Goal: Register for event/course

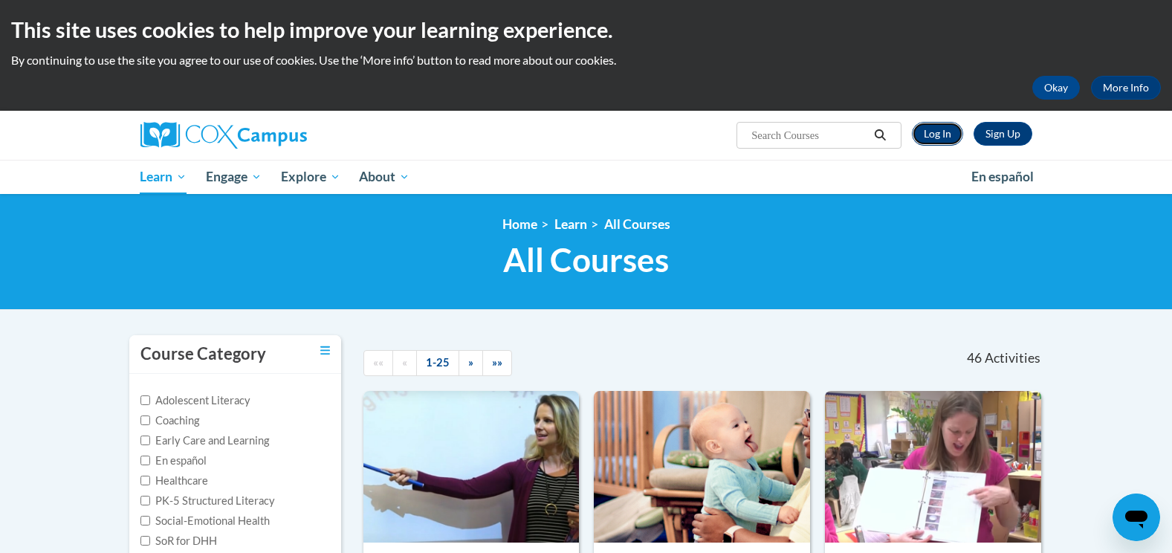
click at [949, 127] on link "Log In" at bounding box center [937, 134] width 51 height 24
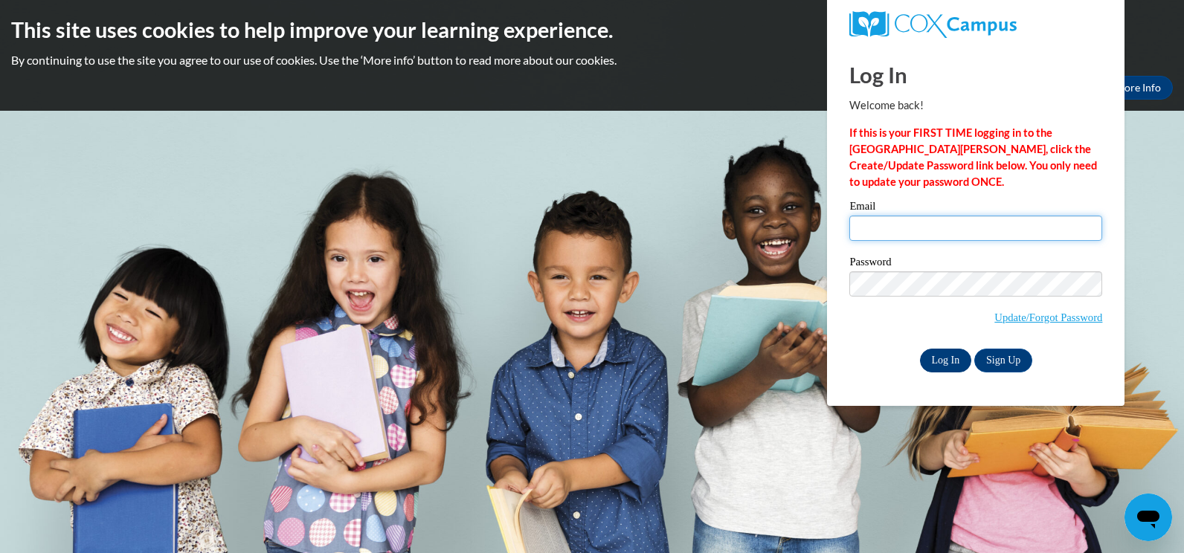
type input "[EMAIL_ADDRESS][DOMAIN_NAME]"
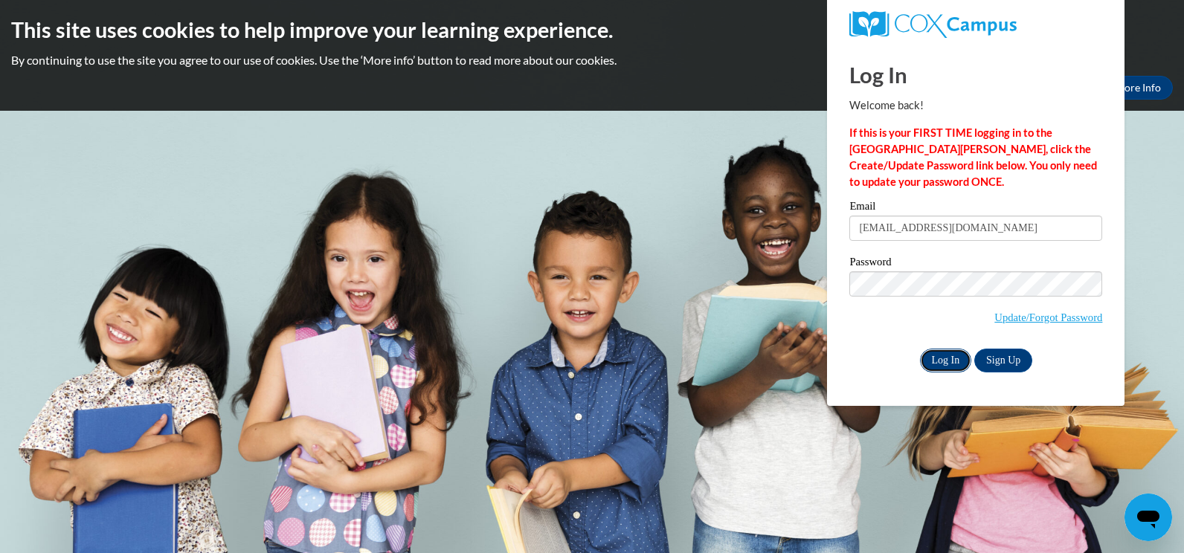
click at [941, 353] on input "Log In" at bounding box center [946, 361] width 52 height 24
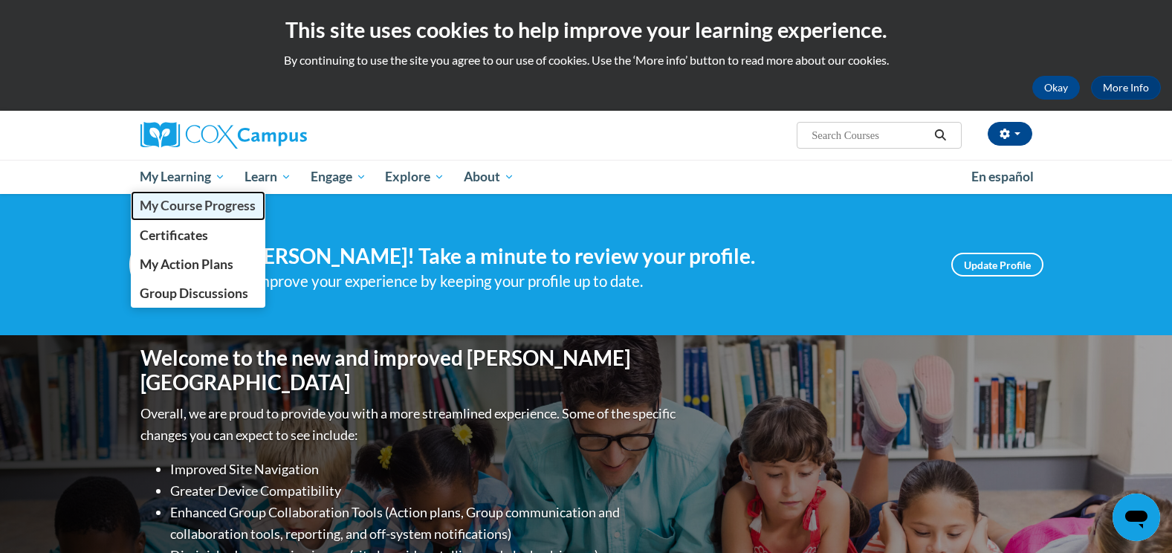
click at [183, 201] on span "My Course Progress" at bounding box center [198, 206] width 116 height 16
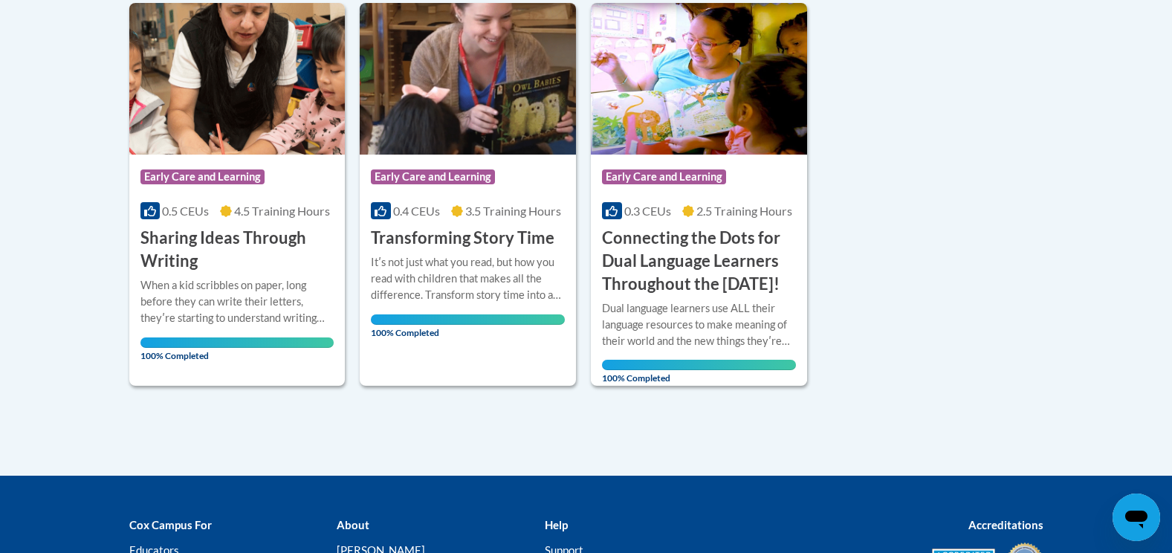
scroll to position [297, 0]
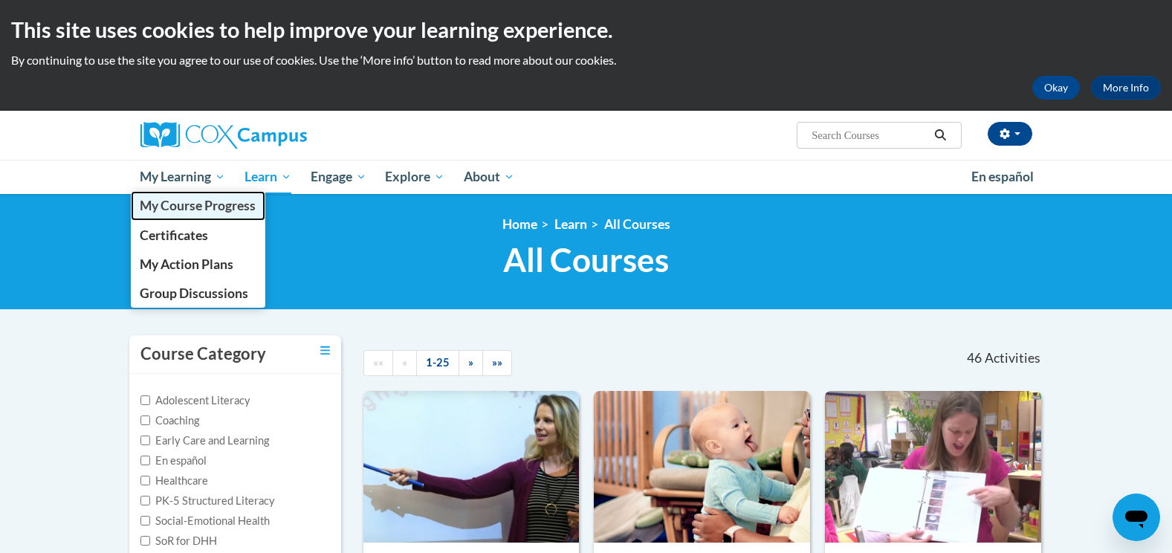
click at [216, 206] on span "My Course Progress" at bounding box center [198, 206] width 116 height 16
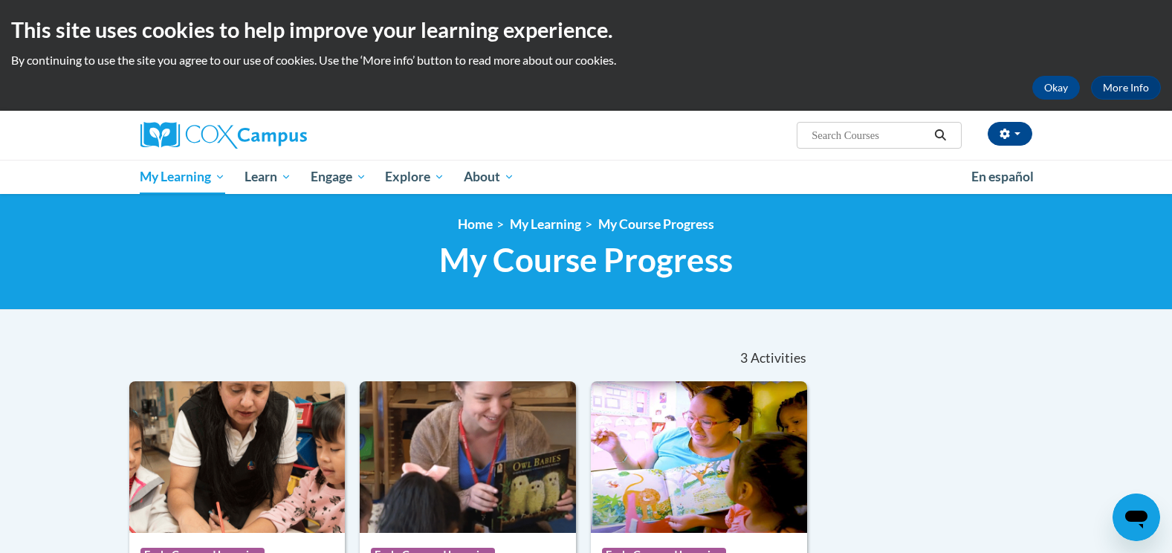
click at [862, 136] on input "Search..." at bounding box center [869, 135] width 119 height 18
type input "rhyme"
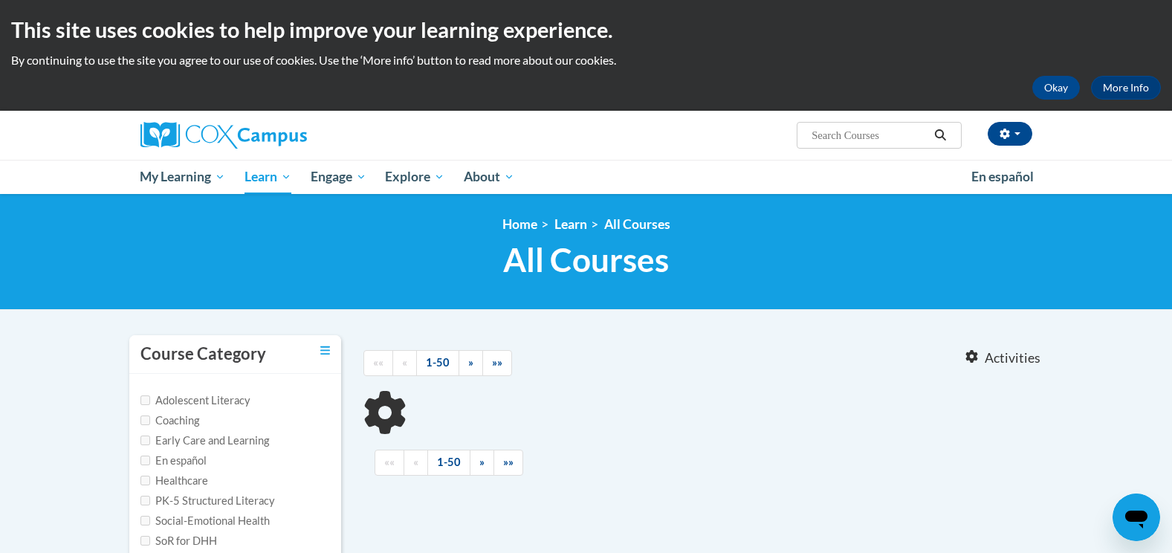
type input "rhyme"
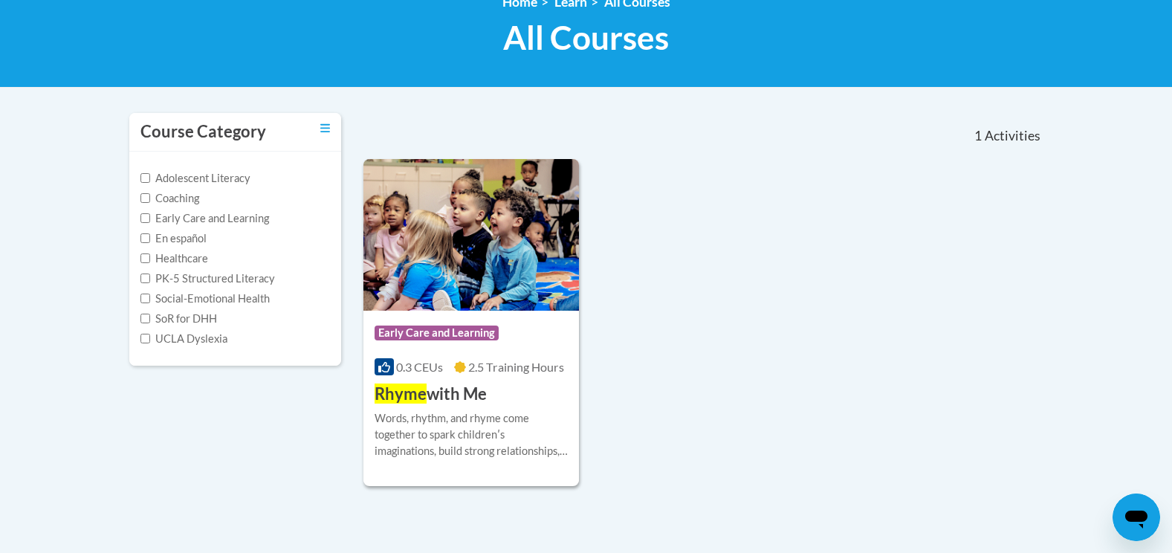
scroll to position [223, 0]
click at [538, 341] on div "Course Category: Early Care and Learning" at bounding box center [472, 333] width 194 height 33
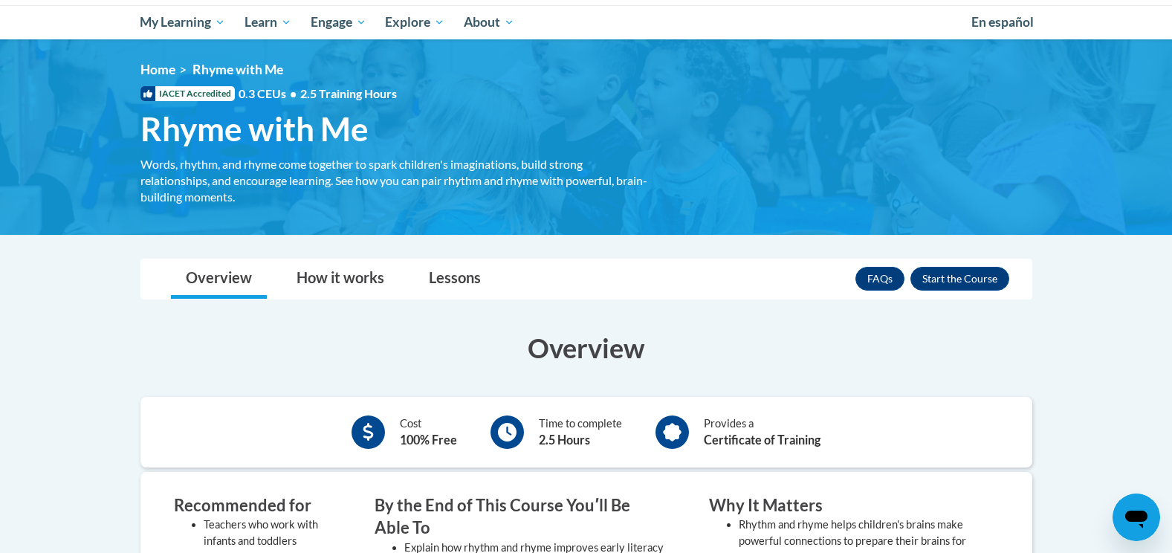
scroll to position [149, 0]
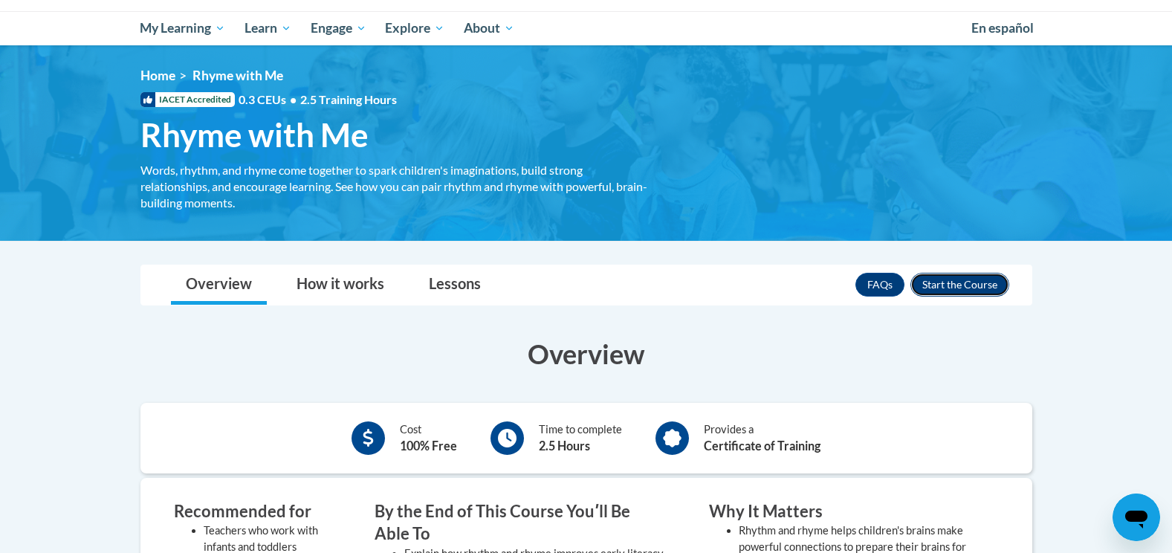
click at [982, 291] on button "Enroll" at bounding box center [960, 285] width 99 height 24
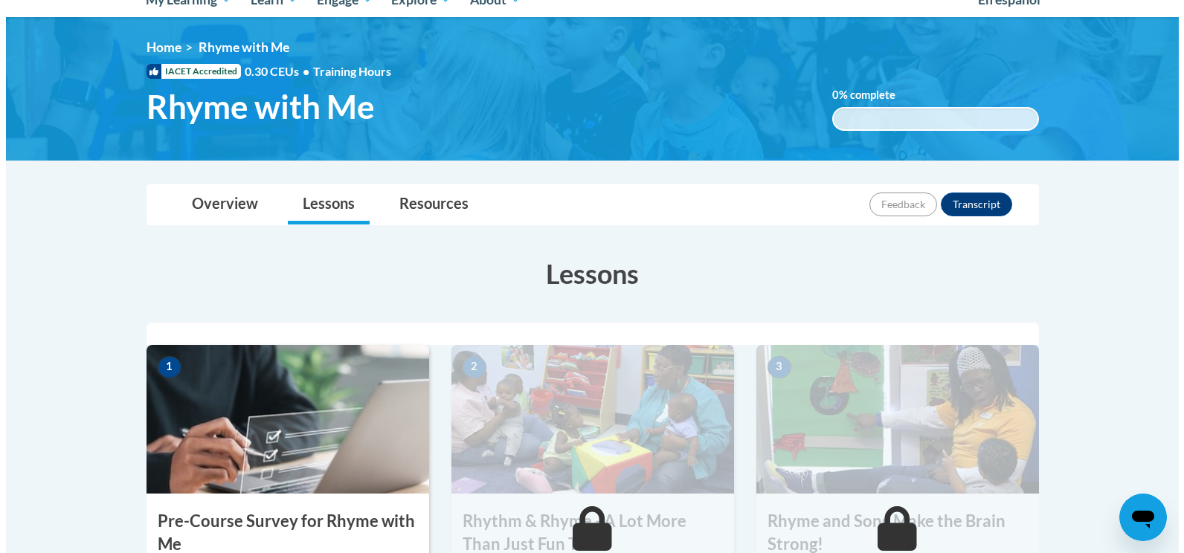
scroll to position [372, 0]
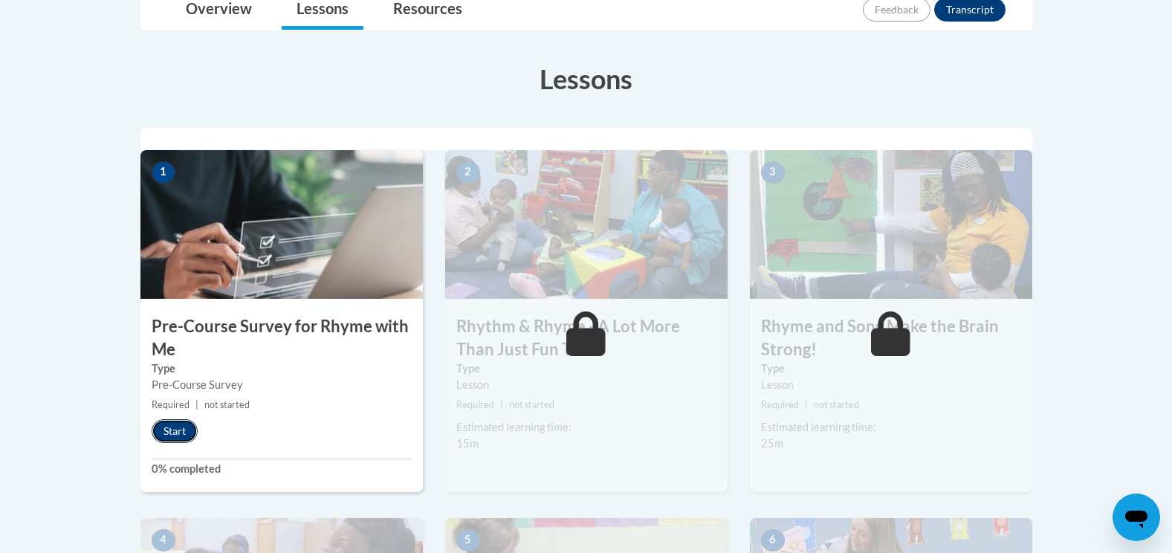
click at [175, 419] on button "Start" at bounding box center [175, 431] width 46 height 24
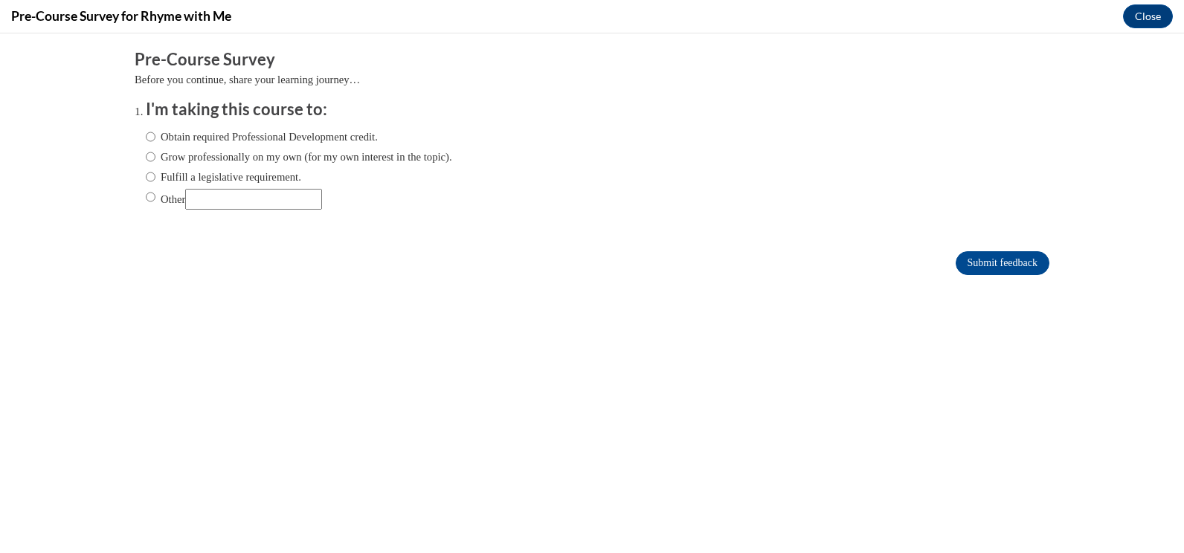
scroll to position [0, 0]
click at [281, 136] on label "Obtain required Professional Development credit." at bounding box center [262, 137] width 232 height 16
click at [155, 136] on input "Obtain required Professional Development credit." at bounding box center [151, 137] width 10 height 16
radio input "true"
click at [955, 254] on input "Submit feedback" at bounding box center [1002, 263] width 94 height 24
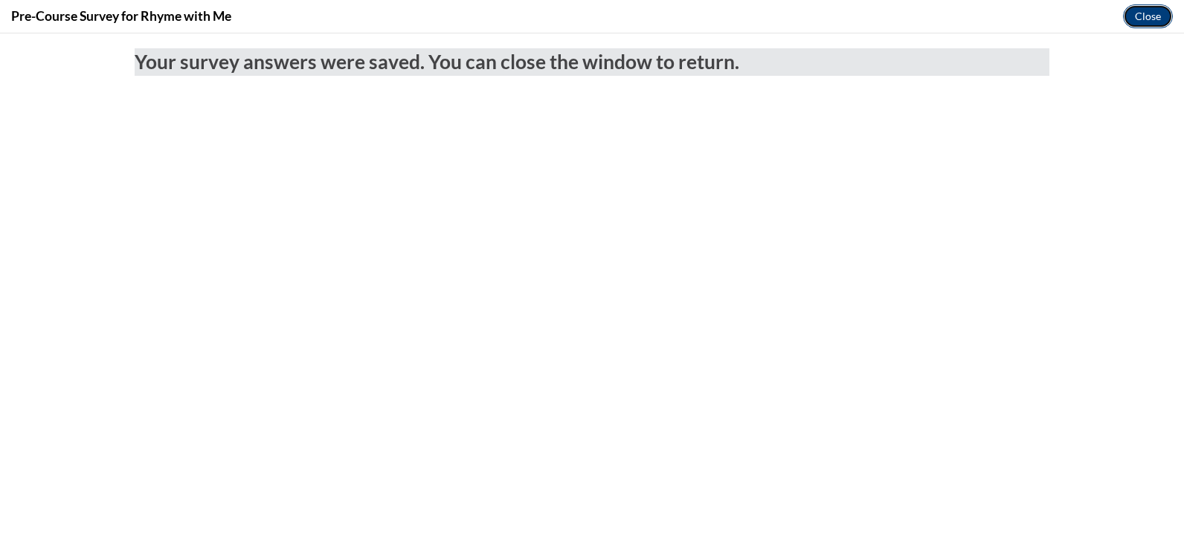
click at [1164, 16] on button "Close" at bounding box center [1148, 16] width 50 height 24
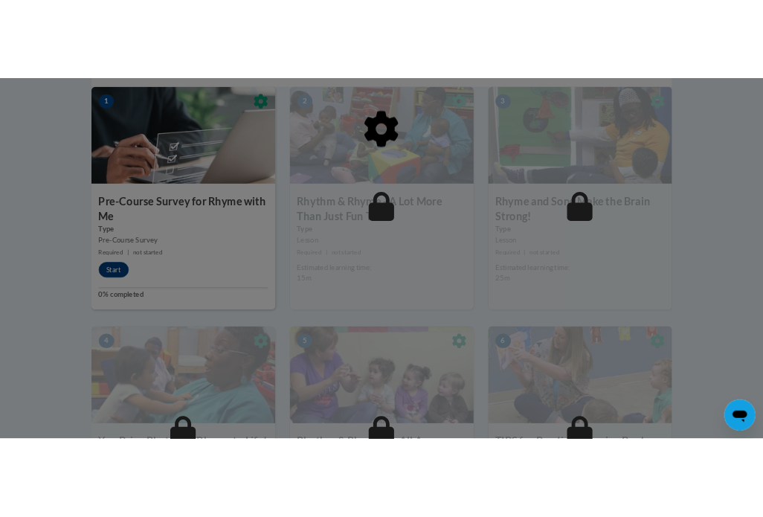
scroll to position [520, 0]
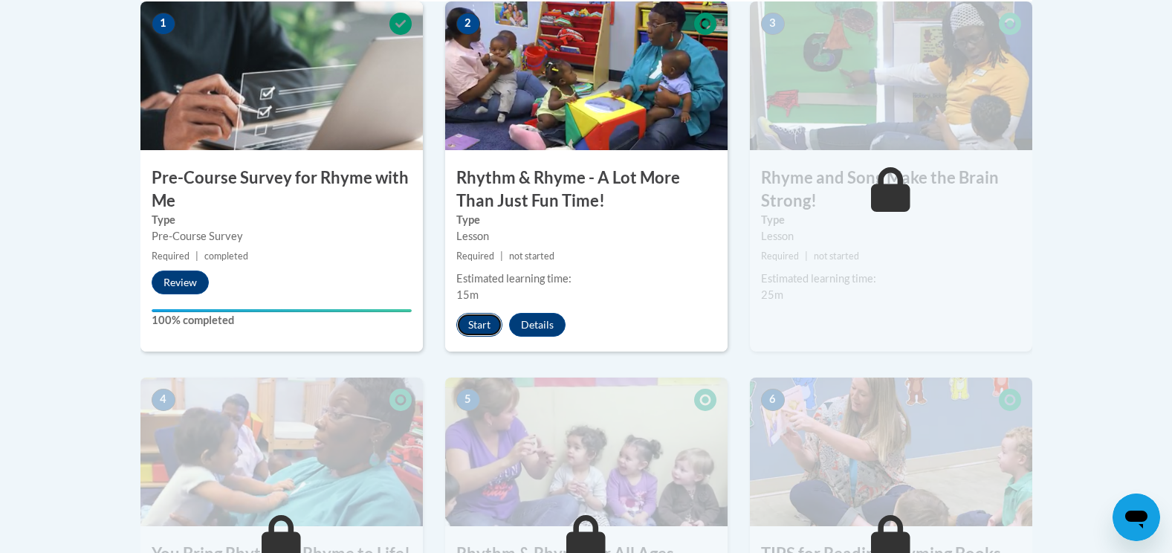
click at [480, 323] on button "Start" at bounding box center [479, 325] width 46 height 24
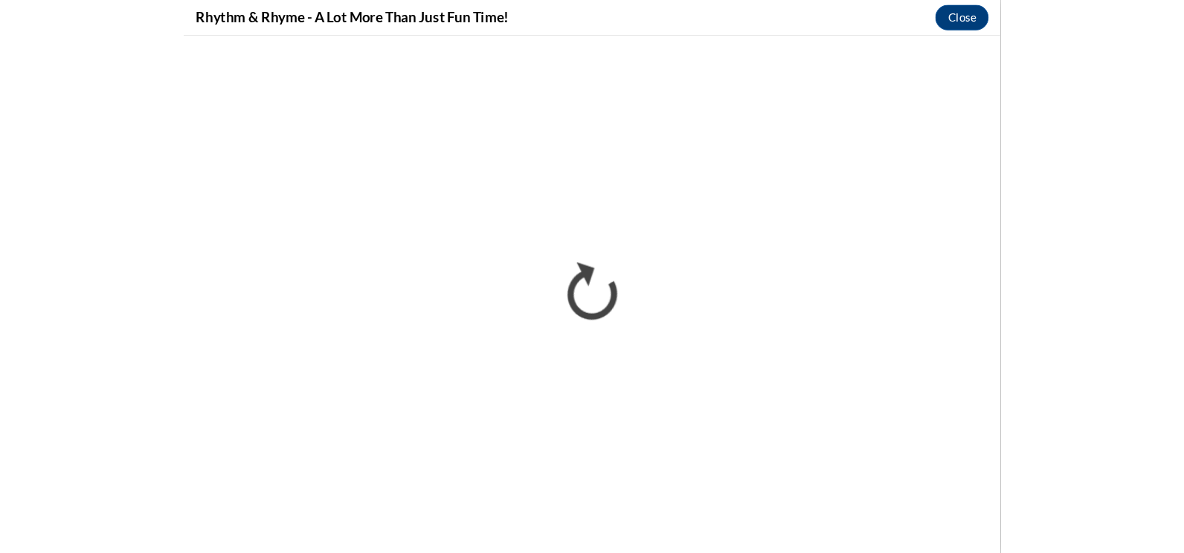
scroll to position [0, 0]
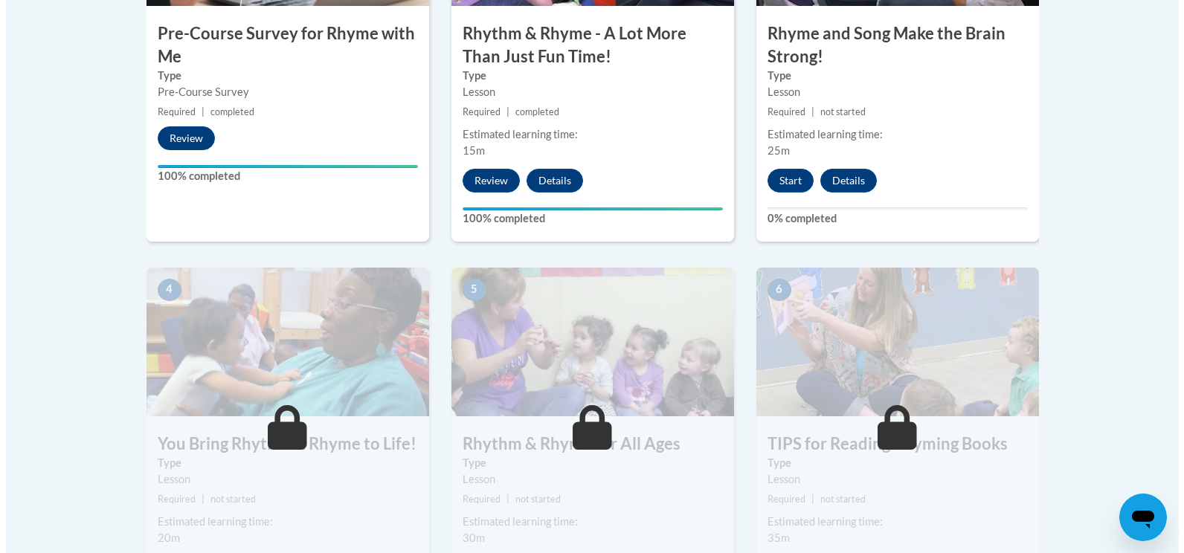
scroll to position [669, 0]
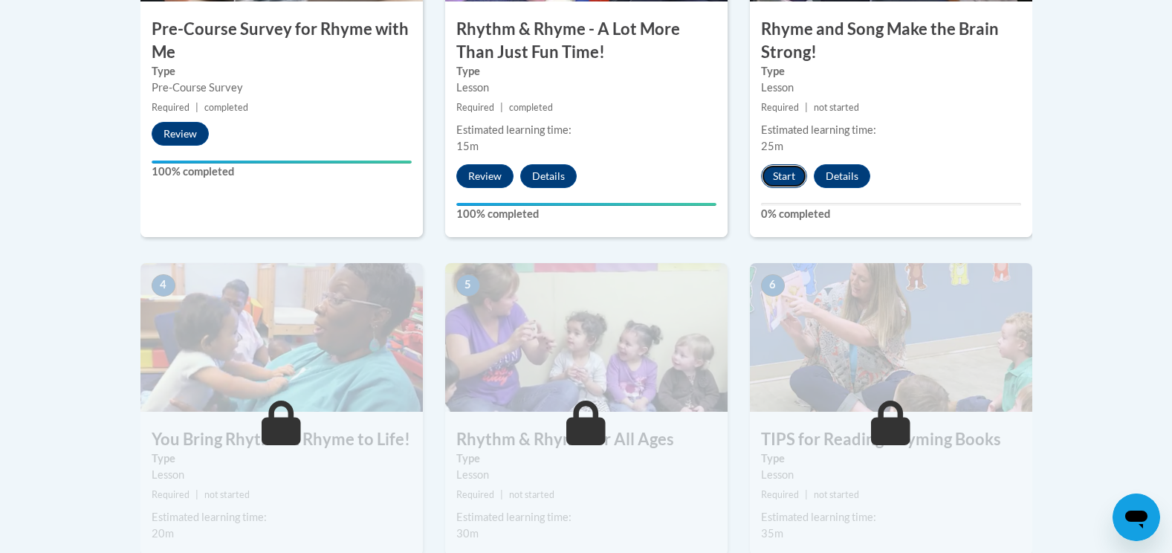
click at [798, 184] on button "Start" at bounding box center [784, 176] width 46 height 24
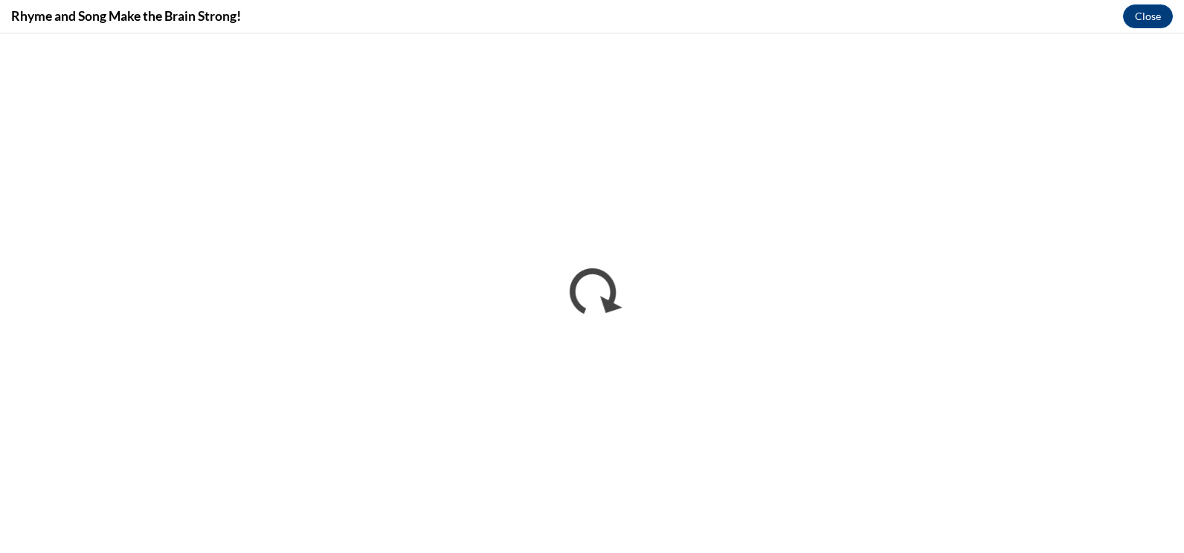
scroll to position [0, 0]
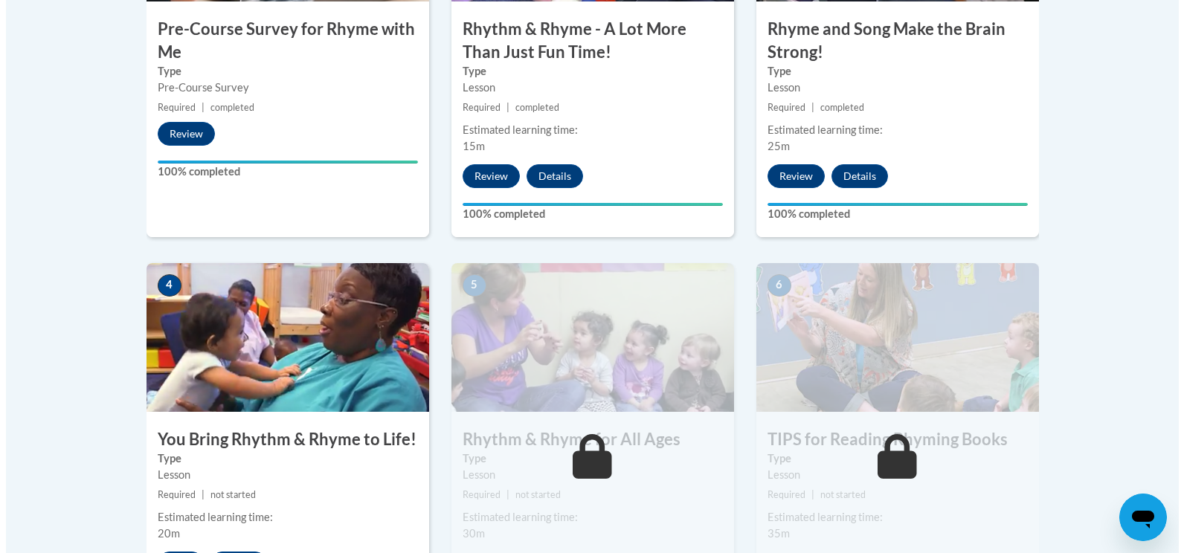
scroll to position [743, 0]
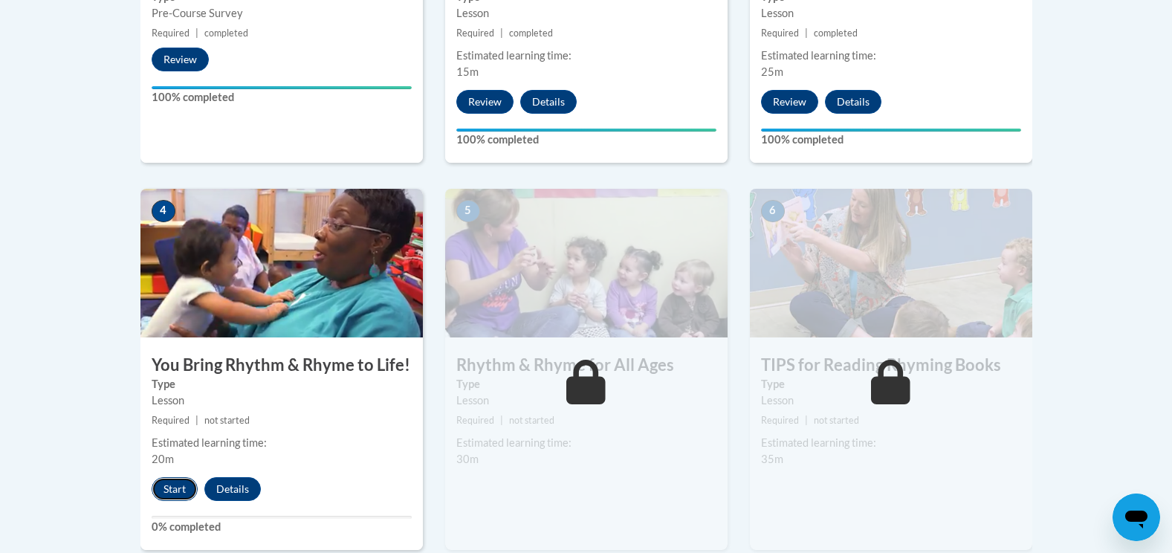
click at [178, 488] on button "Start" at bounding box center [175, 489] width 46 height 24
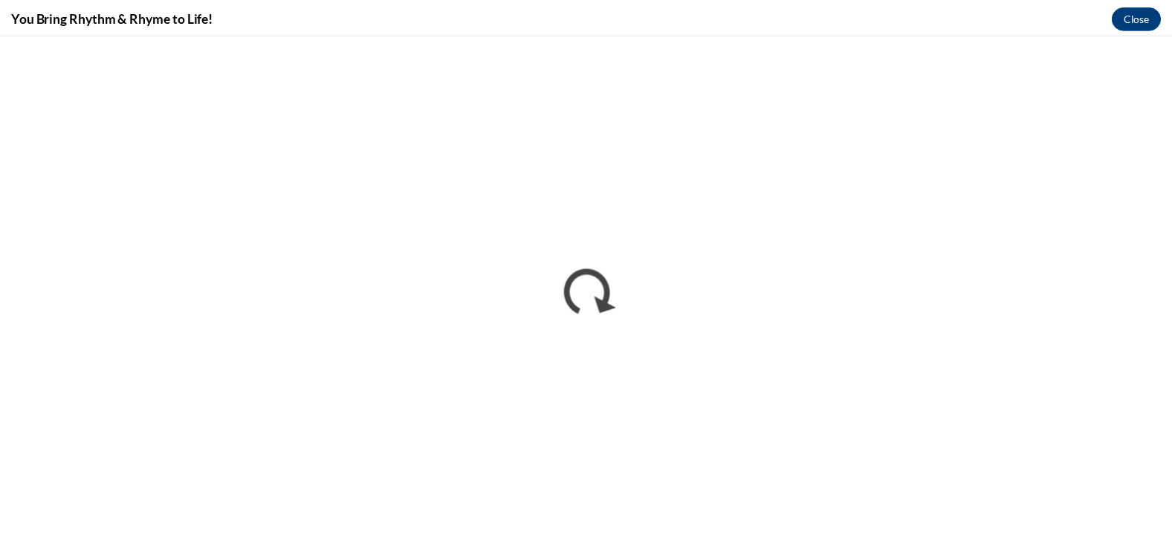
scroll to position [0, 0]
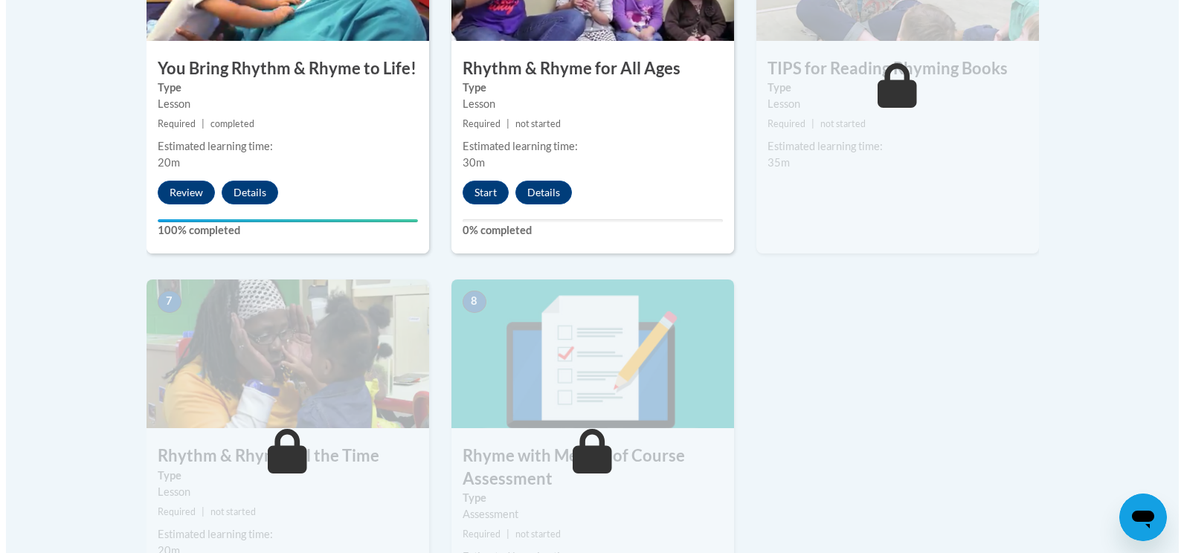
scroll to position [1041, 0]
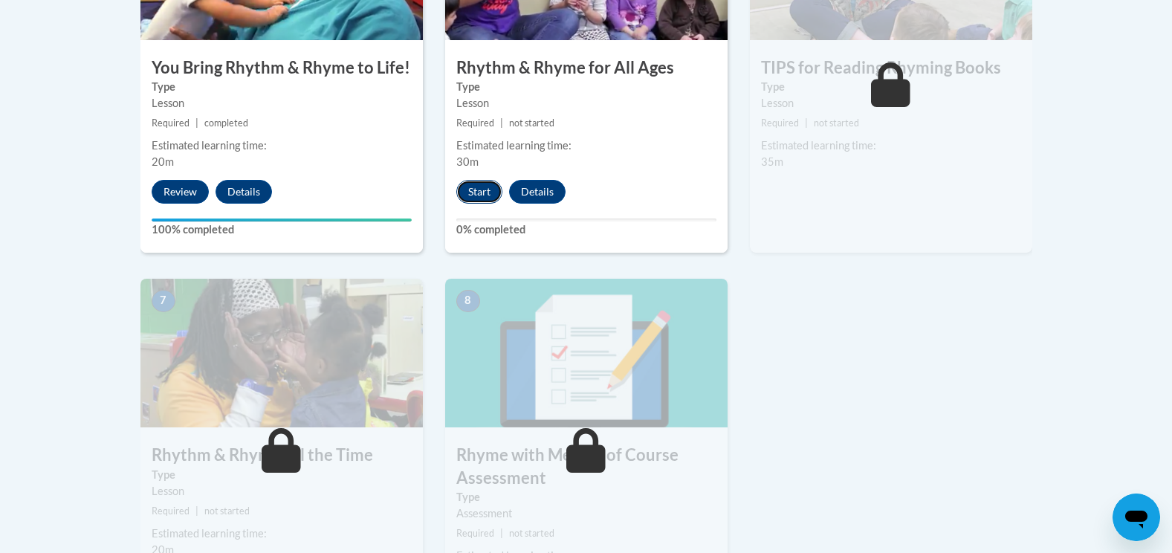
click at [484, 185] on button "Start" at bounding box center [479, 192] width 46 height 24
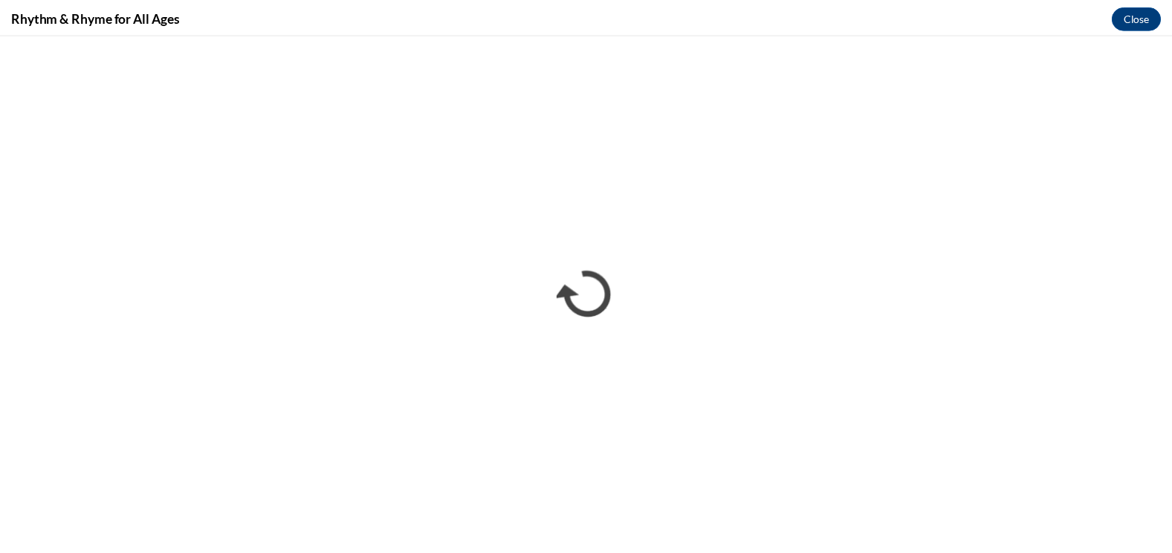
scroll to position [0, 0]
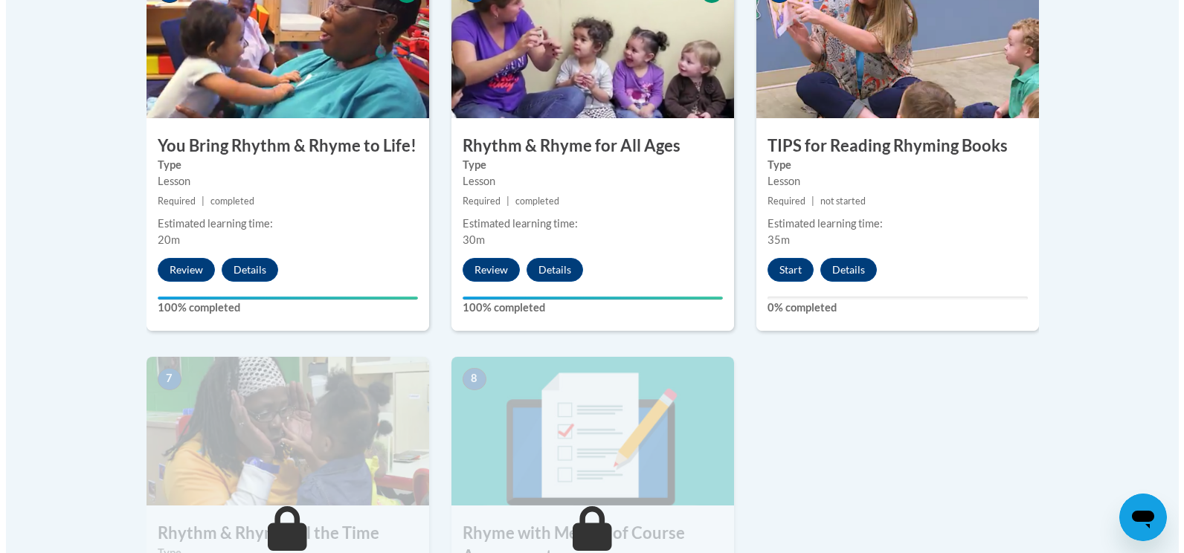
scroll to position [967, 0]
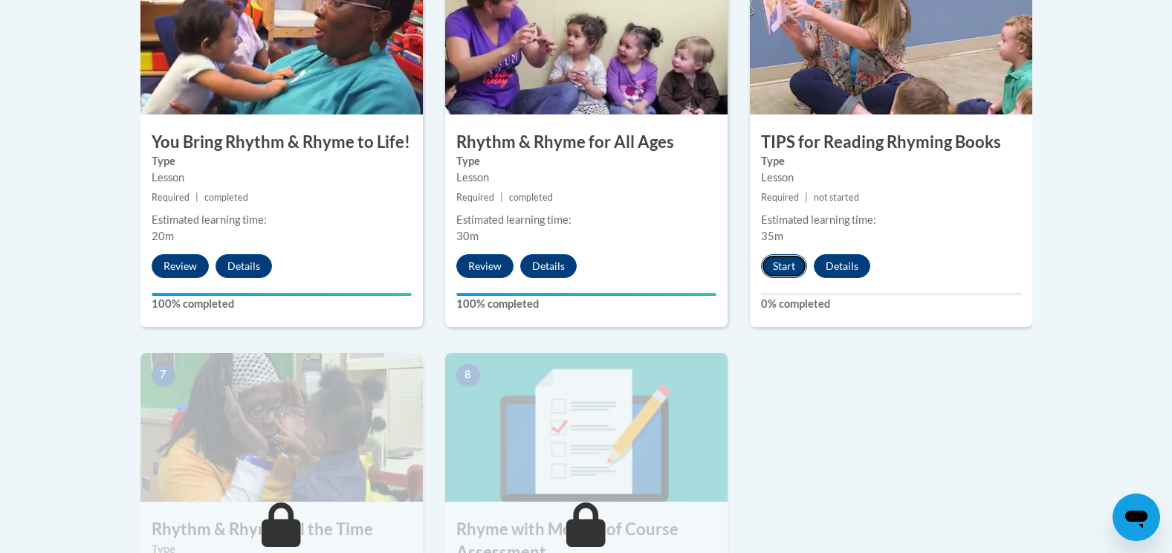
click at [784, 269] on button "Start" at bounding box center [784, 266] width 46 height 24
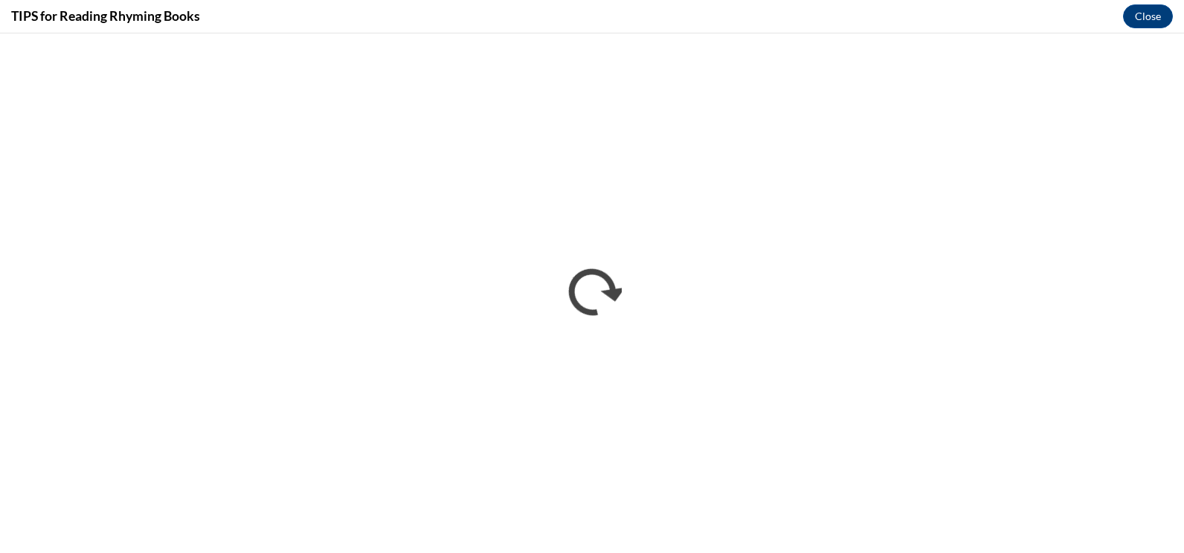
scroll to position [0, 0]
